Goal: Use online tool/utility

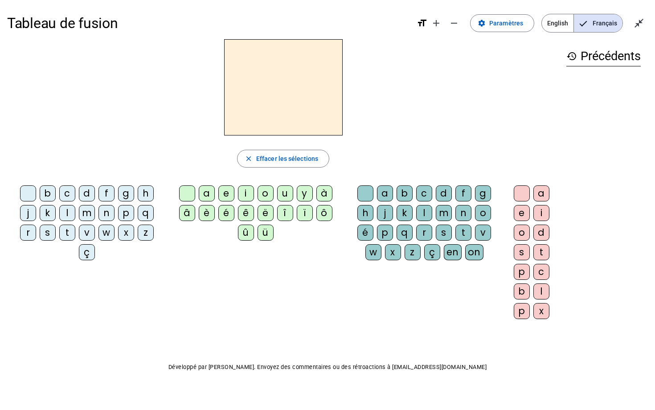
click at [246, 194] on div "i" at bounding box center [246, 193] width 16 height 16
click at [424, 212] on div "l" at bounding box center [424, 213] width 16 height 16
click at [87, 212] on div "m" at bounding box center [87, 213] width 16 height 16
click at [206, 189] on div "a" at bounding box center [207, 193] width 16 height 16
click at [364, 194] on div at bounding box center [365, 193] width 16 height 16
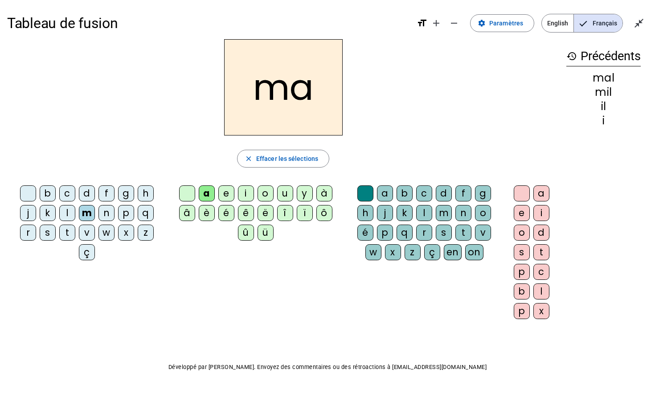
click at [70, 212] on div "l" at bounding box center [67, 213] width 16 height 16
click at [283, 196] on div "u" at bounding box center [285, 193] width 16 height 16
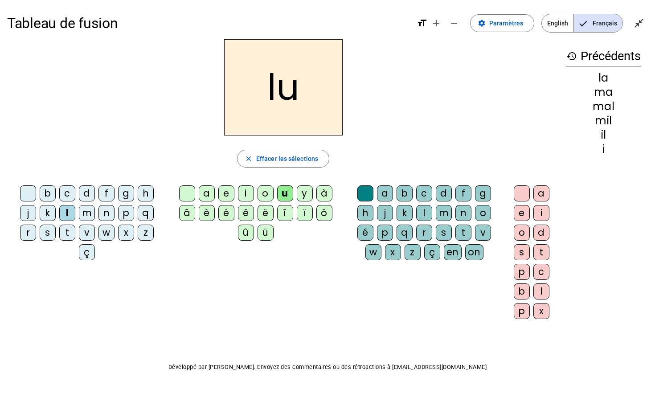
click at [89, 190] on div "d" at bounding box center [87, 193] width 16 height 16
click at [66, 233] on div "t" at bounding box center [67, 233] width 16 height 16
click at [226, 191] on div "e" at bounding box center [226, 193] width 16 height 16
click at [86, 193] on div "d" at bounding box center [87, 193] width 16 height 16
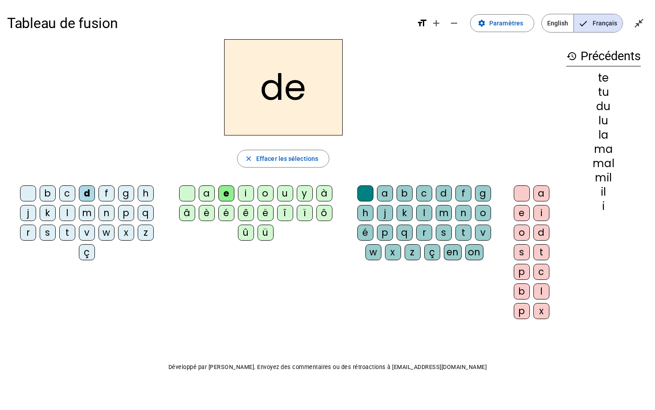
click at [28, 212] on div "j" at bounding box center [28, 213] width 16 height 16
